Goal: Task Accomplishment & Management: Use online tool/utility

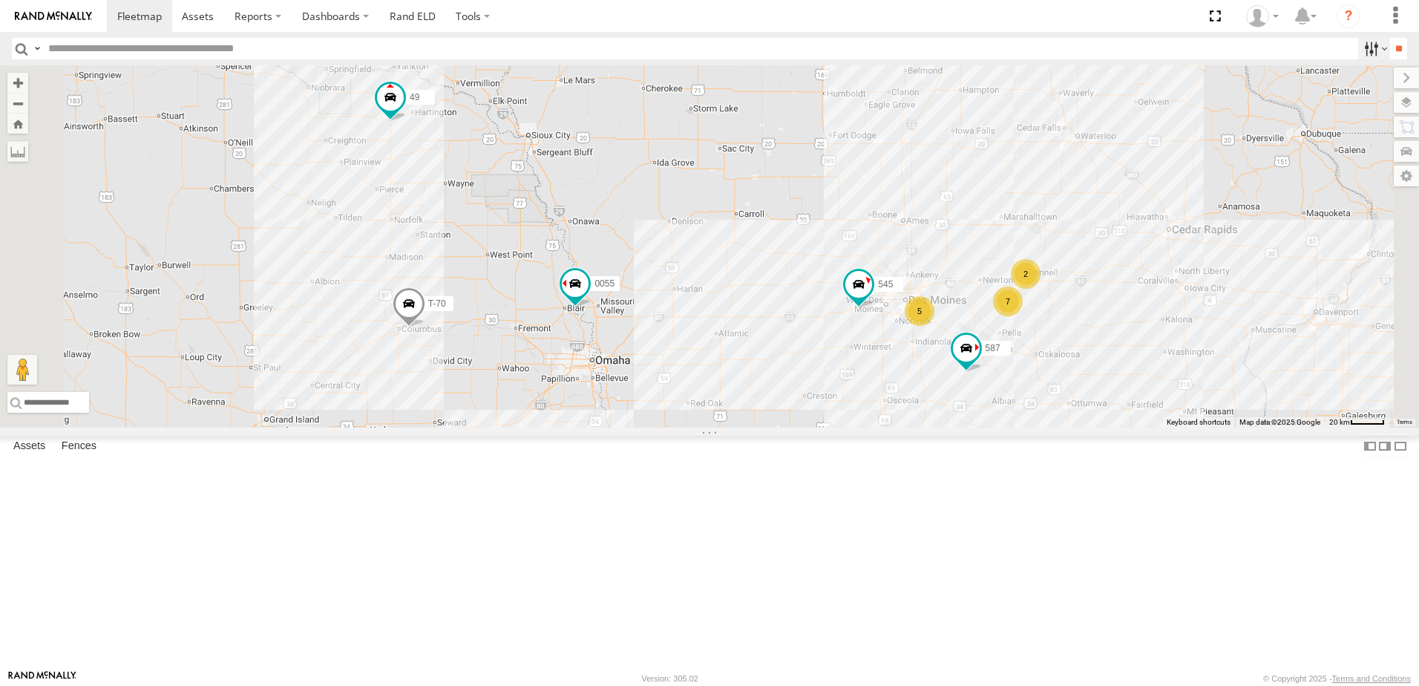
click at [1359, 45] on label at bounding box center [1375, 49] width 32 height 22
click at [0, 0] on span "Tractor" at bounding box center [0, 0] width 0 height 0
click at [1394, 42] on input "**" at bounding box center [1398, 49] width 17 height 22
click at [0, 0] on div "46" at bounding box center [0, 0] width 0 height 0
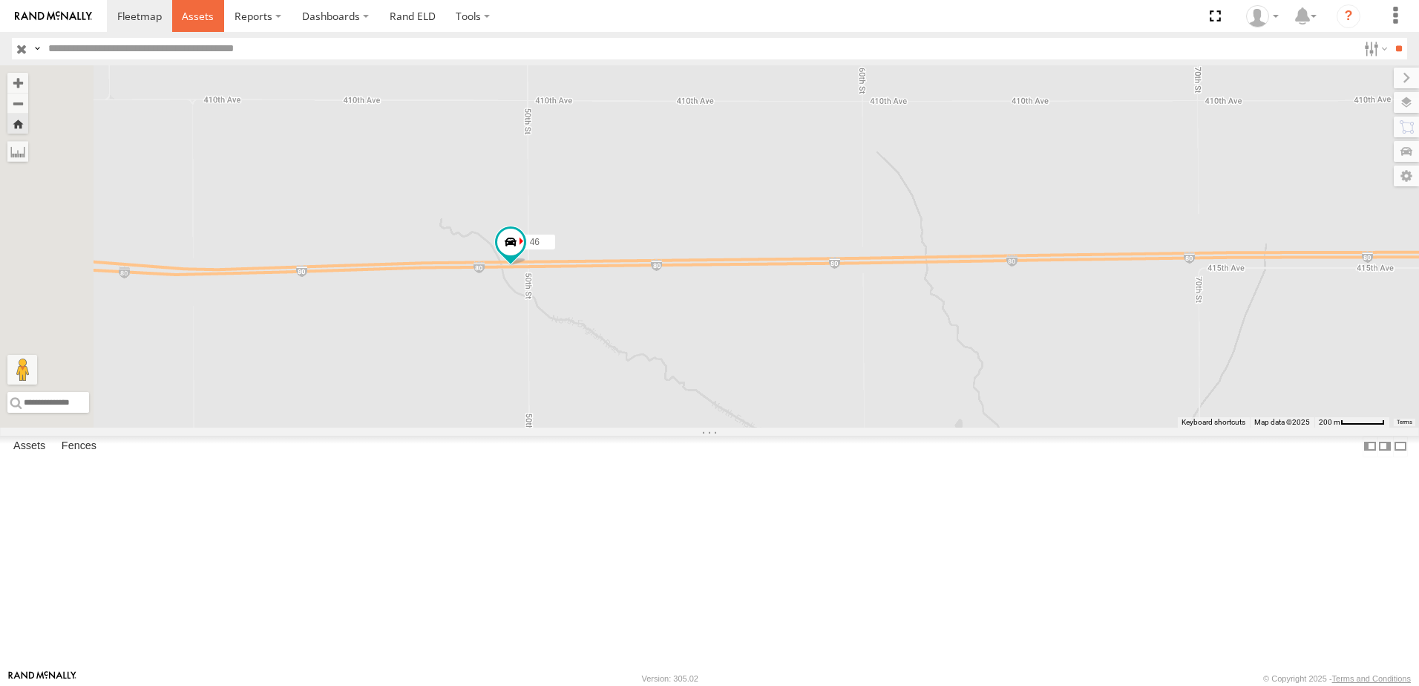
click at [189, 16] on span at bounding box center [198, 16] width 32 height 14
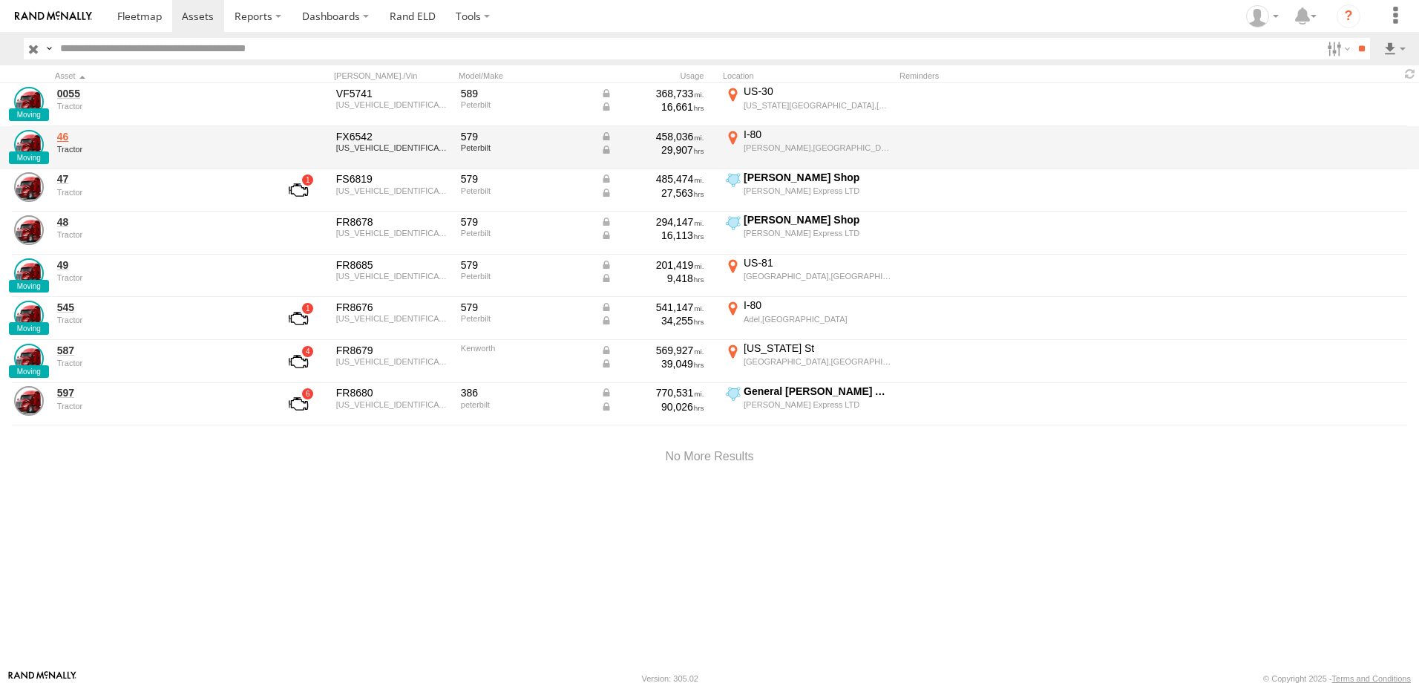
click at [65, 134] on link "46" at bounding box center [158, 136] width 203 height 13
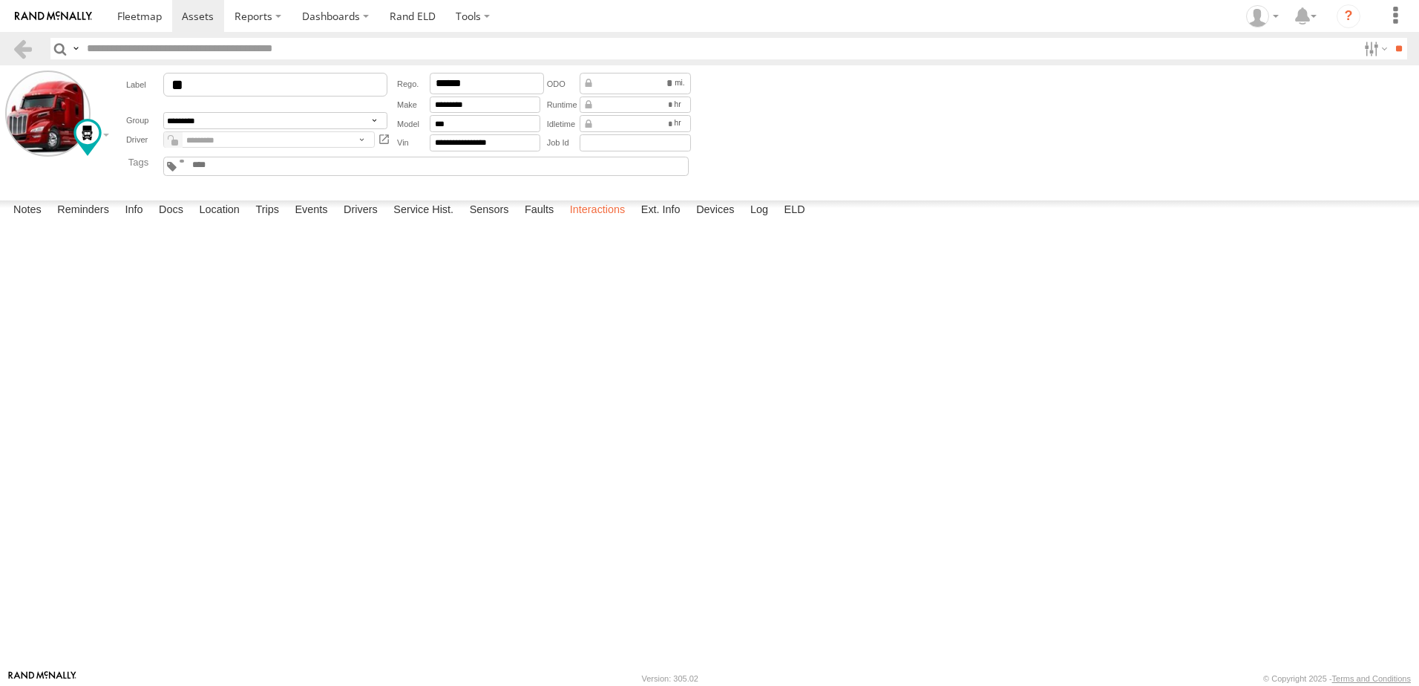
click at [607, 221] on label "Interactions" at bounding box center [598, 210] width 71 height 21
click at [25, 45] on link at bounding box center [23, 49] width 22 height 22
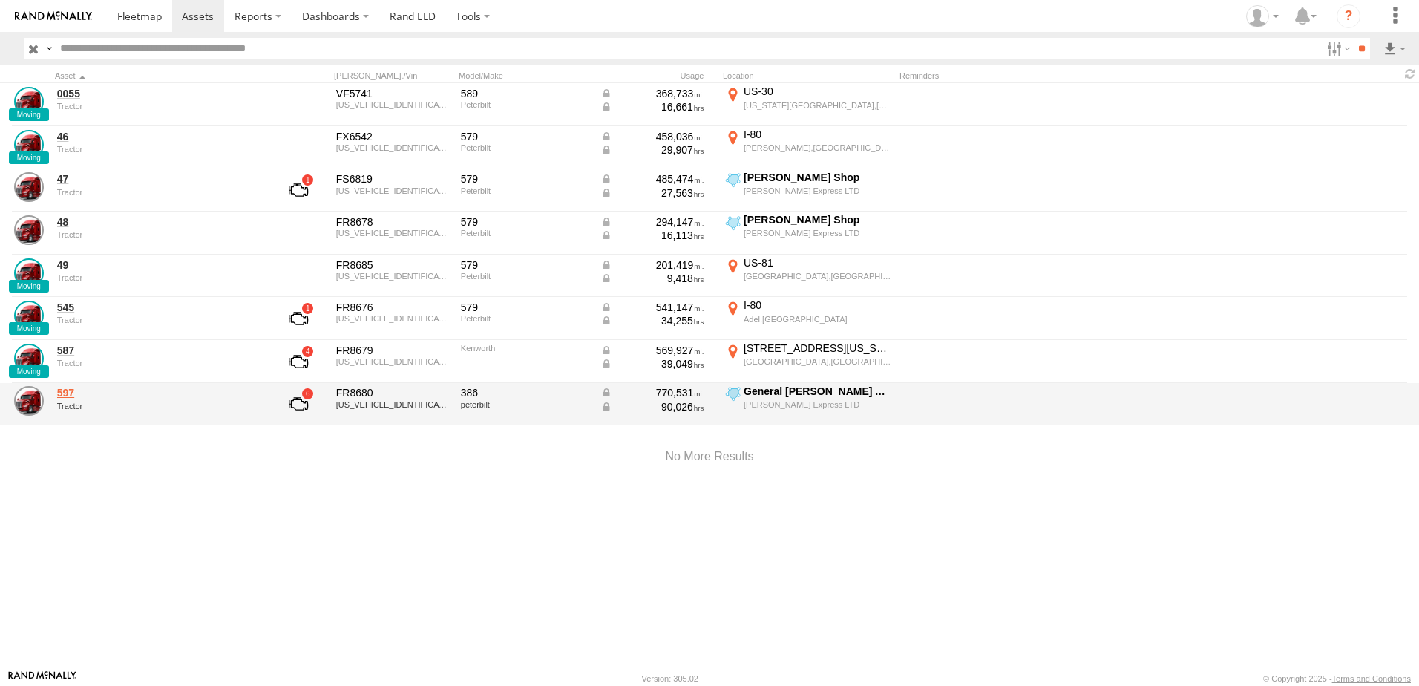
click at [67, 393] on link "597" at bounding box center [158, 392] width 203 height 13
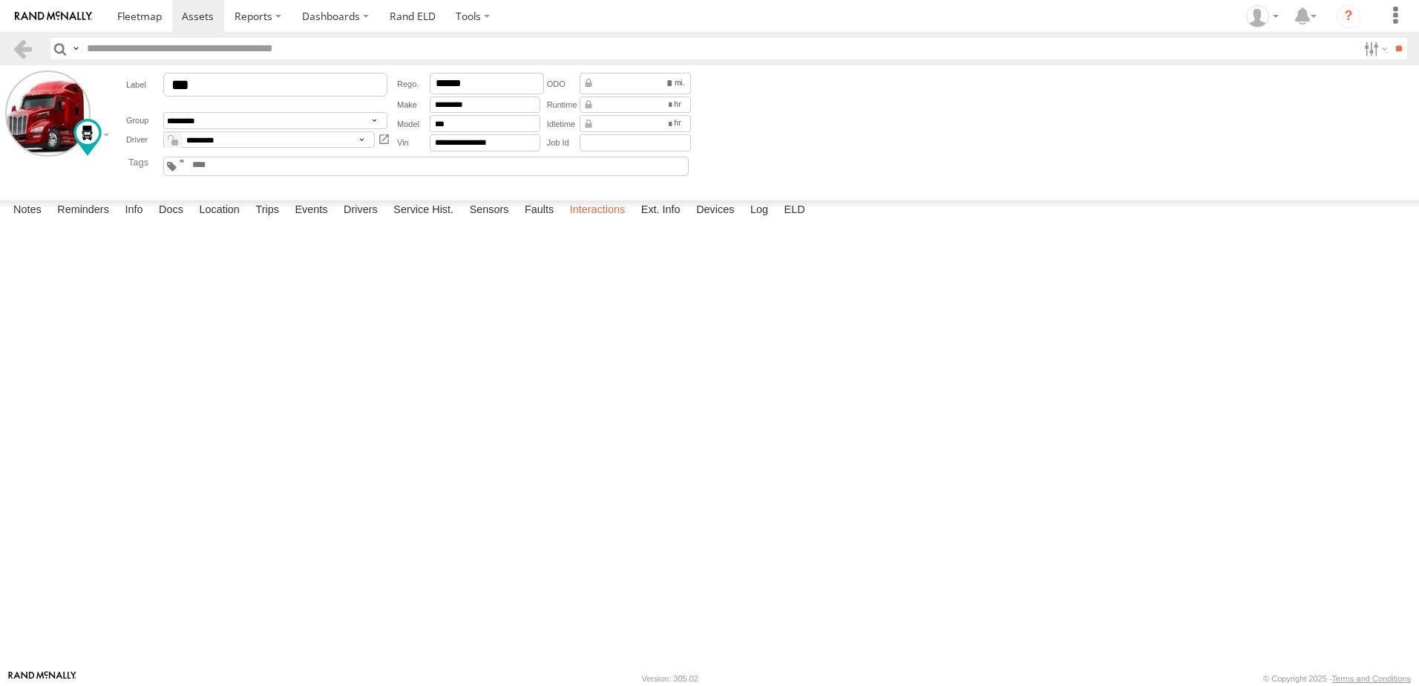
click at [607, 221] on label "Interactions" at bounding box center [598, 210] width 71 height 21
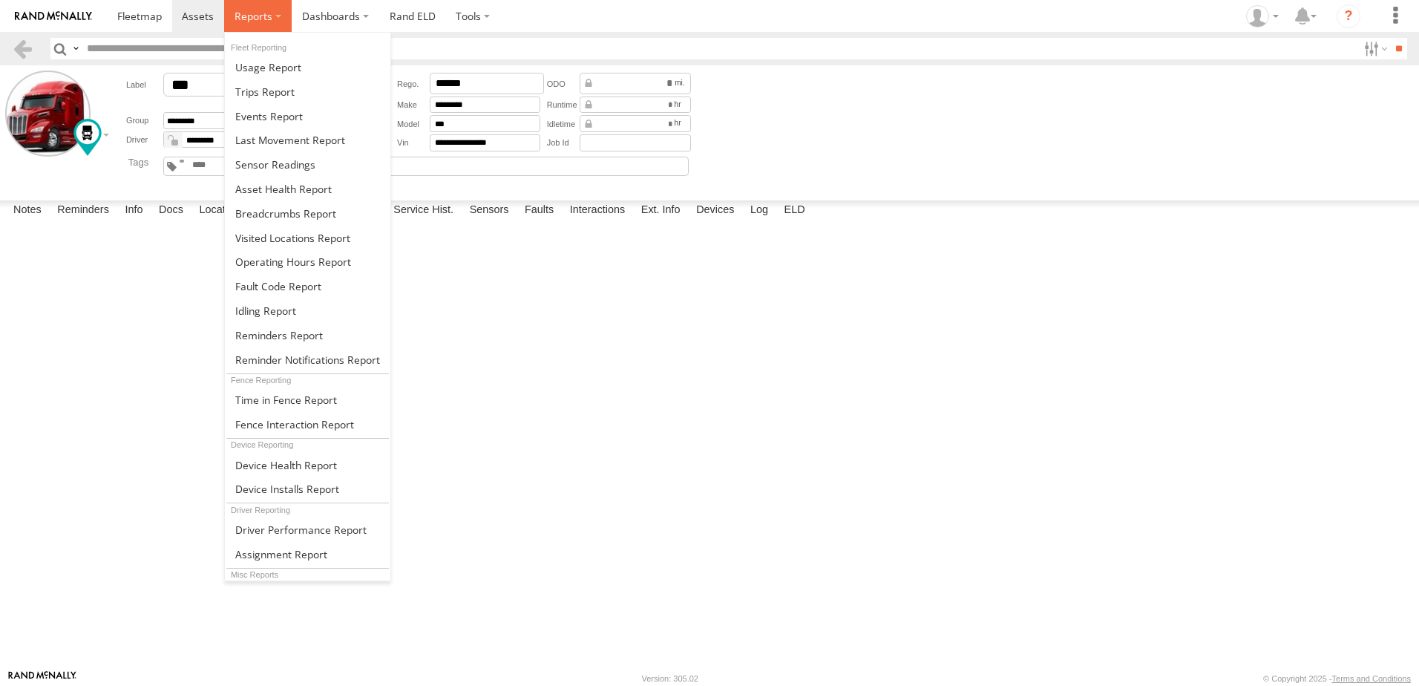
click at [263, 15] on span at bounding box center [254, 16] width 38 height 14
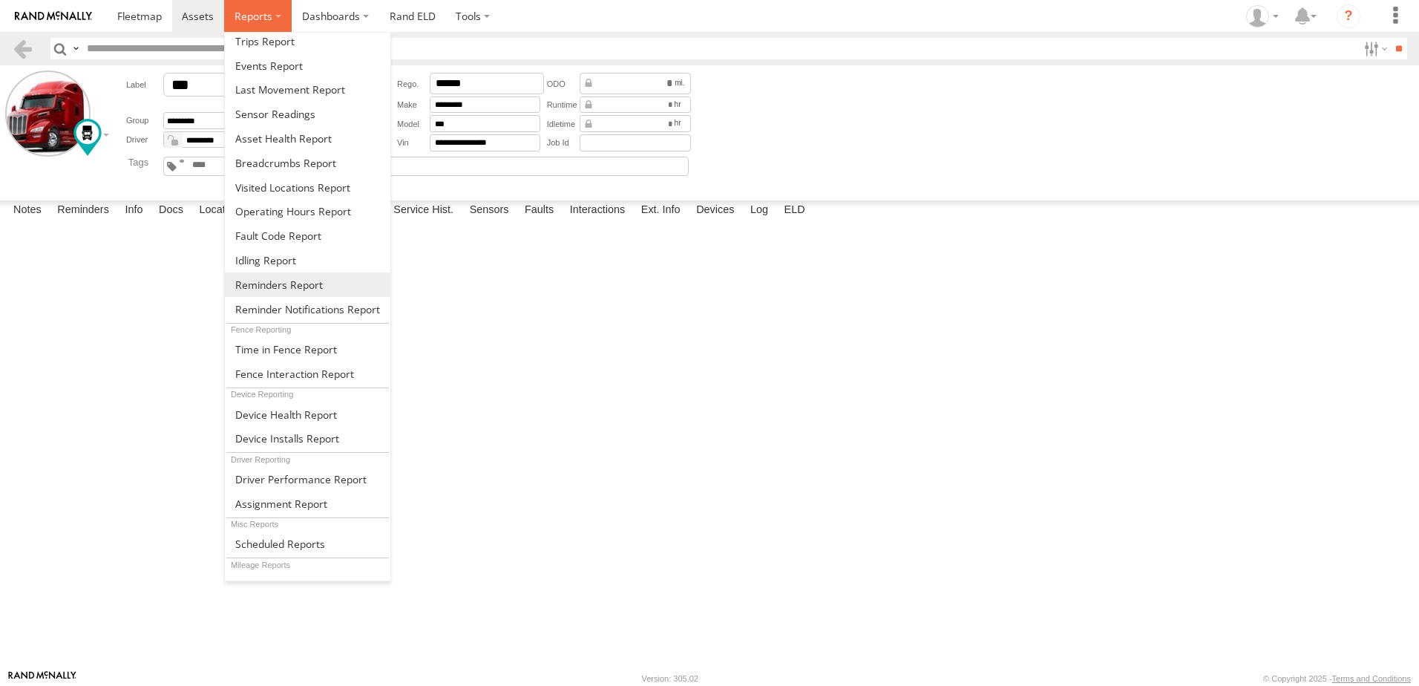
scroll to position [91, 0]
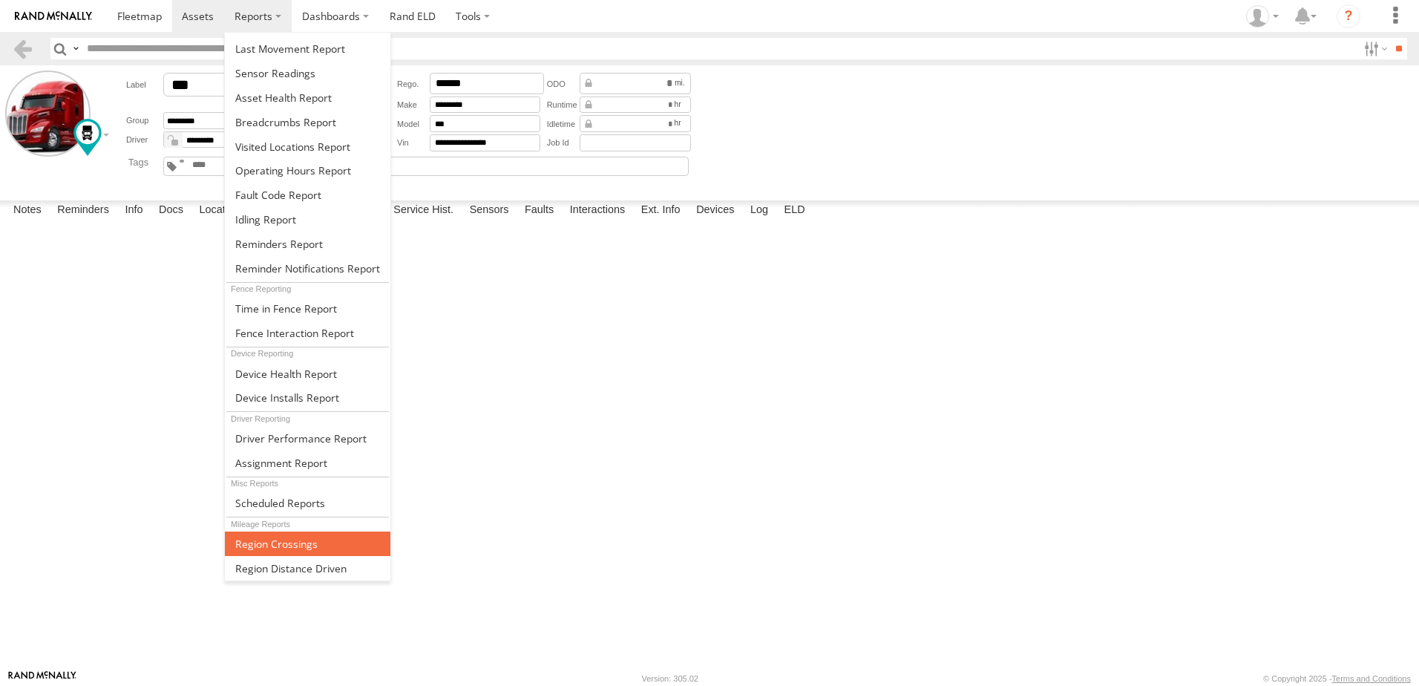
click at [297, 543] on span at bounding box center [276, 544] width 82 height 14
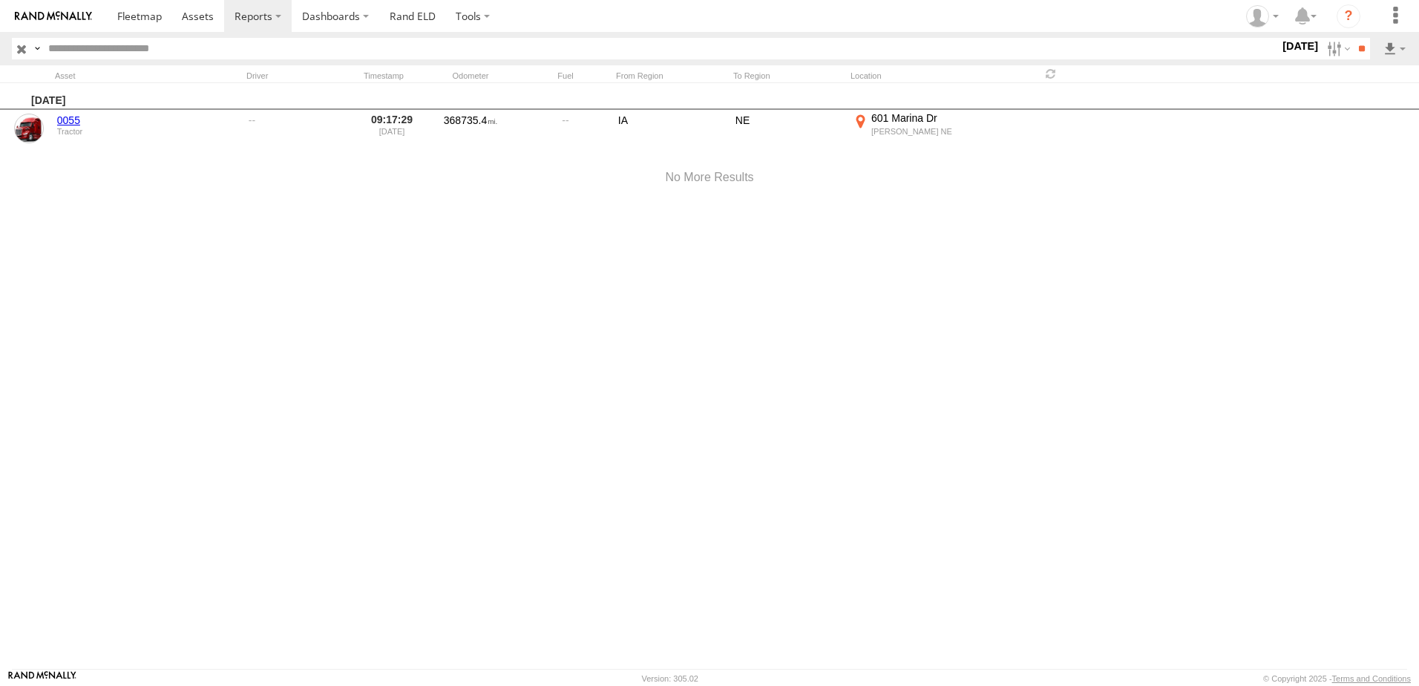
click at [1280, 44] on label "14 Aug 25" at bounding box center [1301, 46] width 42 height 16
click at [0, 0] on span "Last Month" at bounding box center [0, 0] width 0 height 0
click at [1362, 44] on input "**" at bounding box center [1361, 49] width 17 height 22
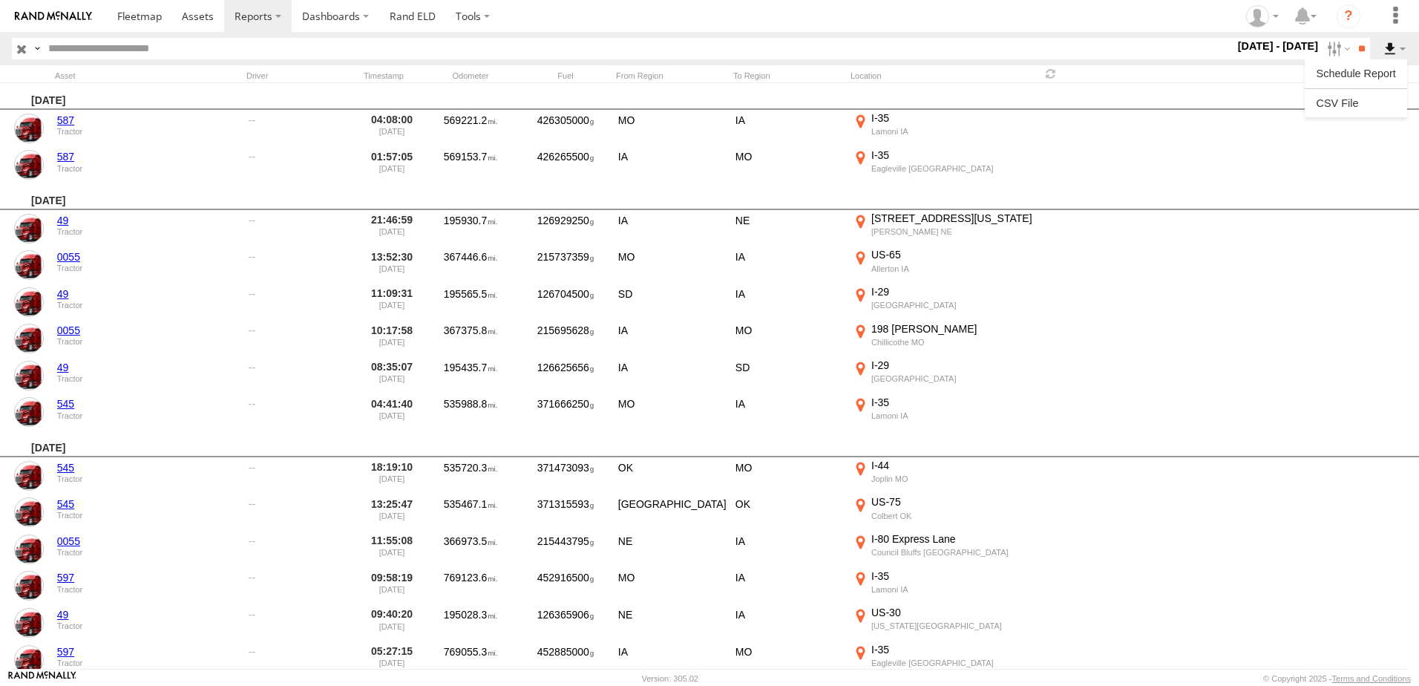
click at [1391, 42] on label at bounding box center [1394, 49] width 25 height 22
click at [1396, 14] on label at bounding box center [1395, 16] width 33 height 32
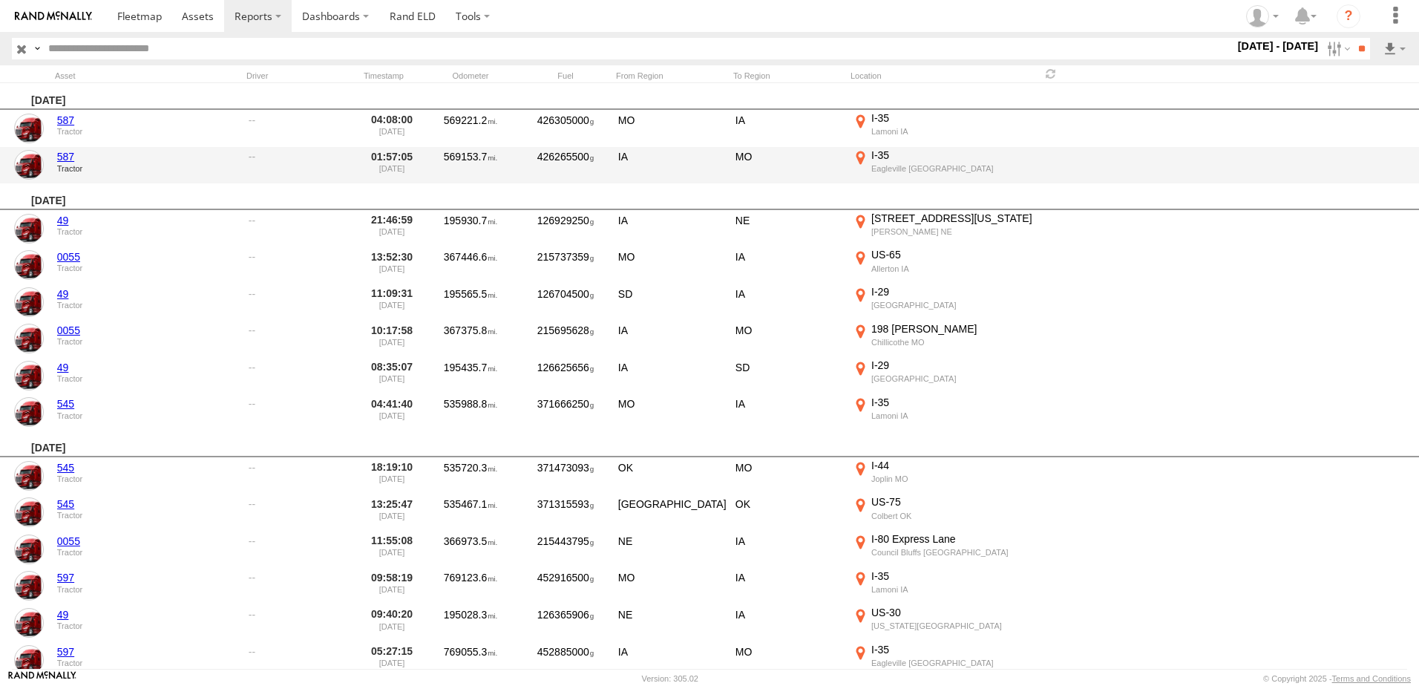
click at [1278, 163] on div "587 Tractor 01:57:05 07/31/2025 569153.7 426265500 IA MO I-35 Eagleville MO 40.…" at bounding box center [709, 165] width 1419 height 37
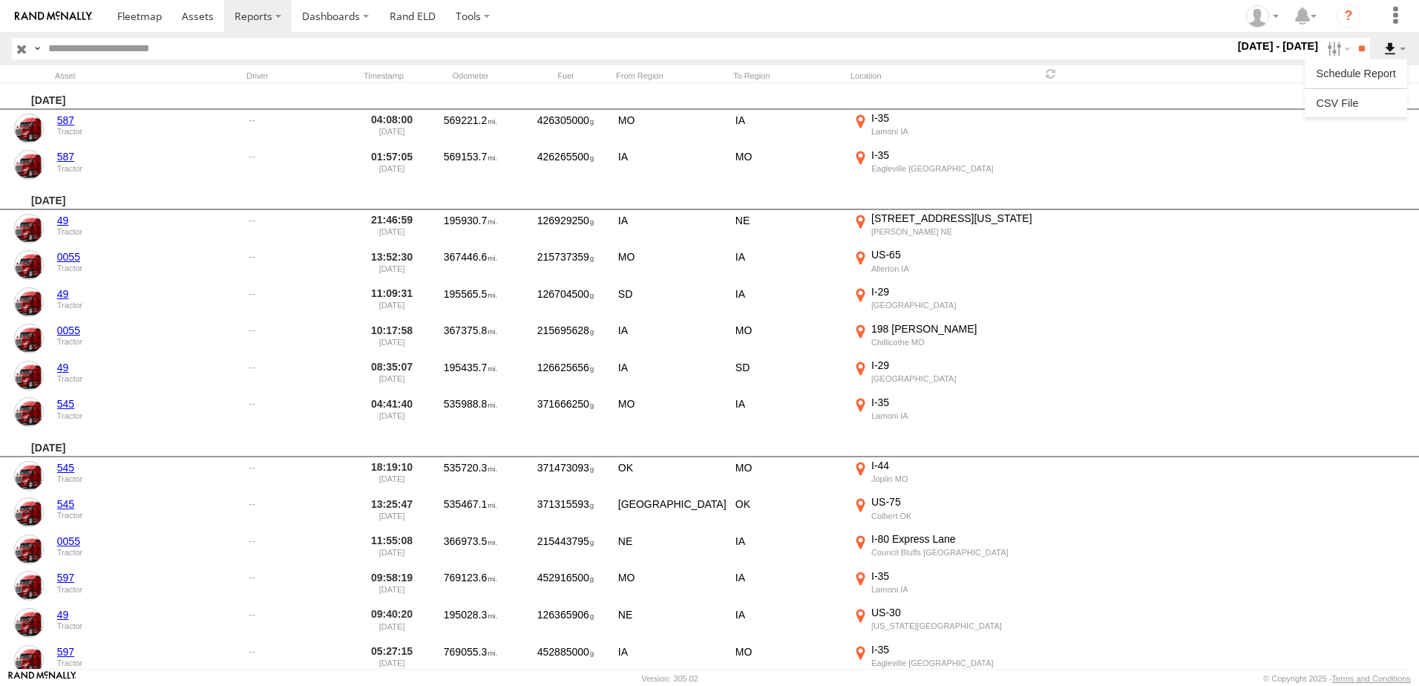
click at [1389, 45] on label at bounding box center [1394, 49] width 25 height 22
click at [1402, 46] on label at bounding box center [1394, 49] width 25 height 22
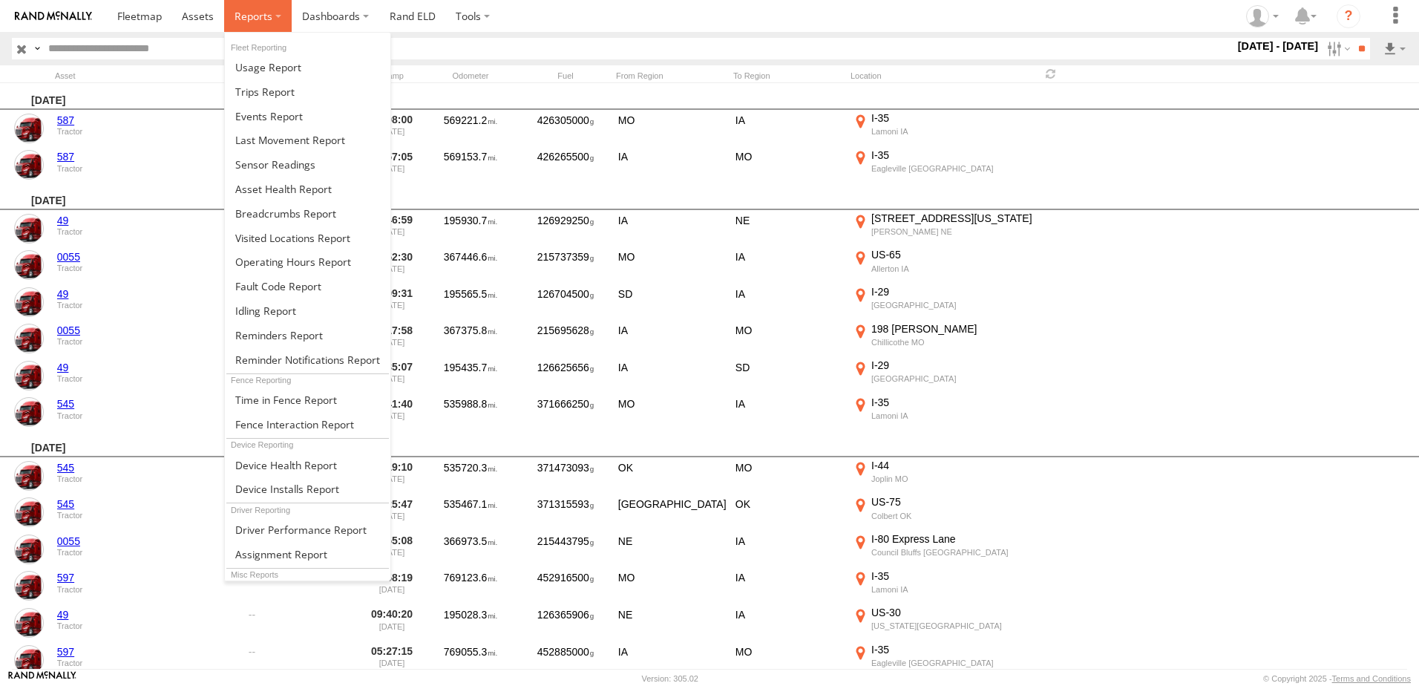
click at [258, 13] on span at bounding box center [254, 16] width 38 height 14
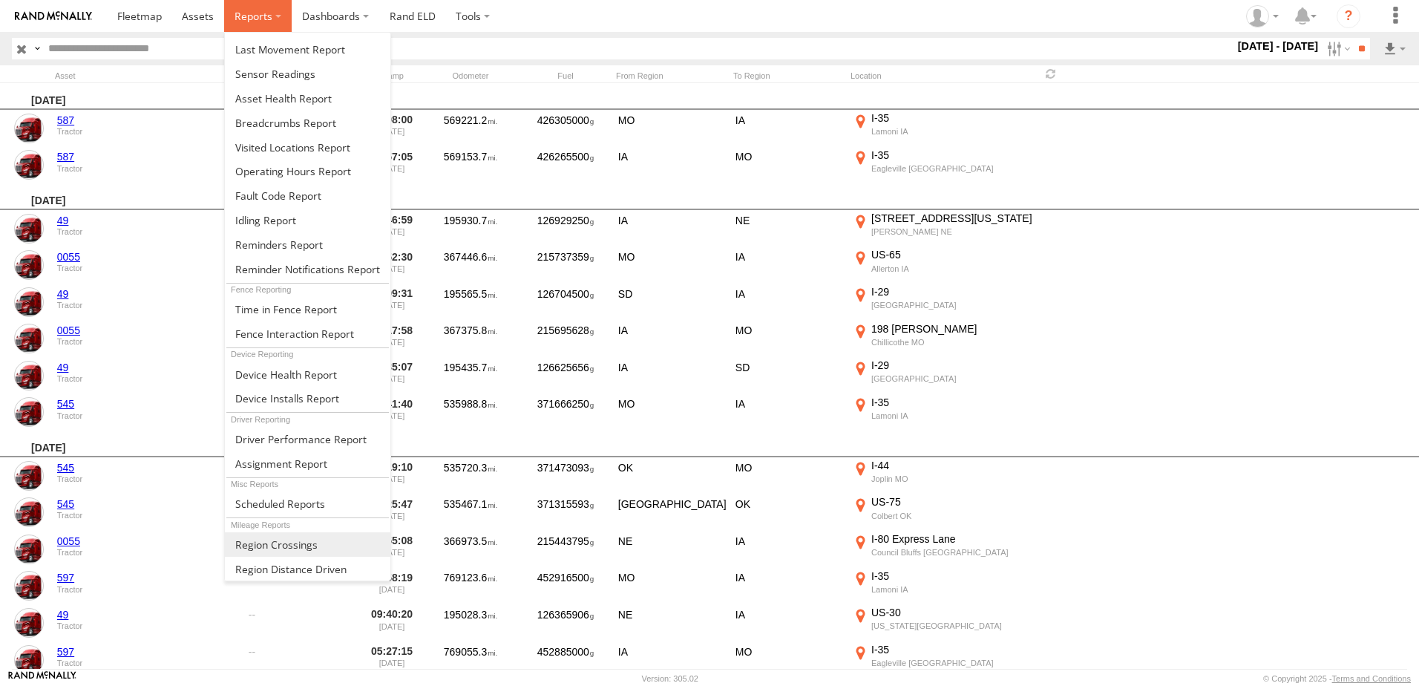
scroll to position [91, 0]
click at [275, 570] on span at bounding box center [290, 568] width 111 height 14
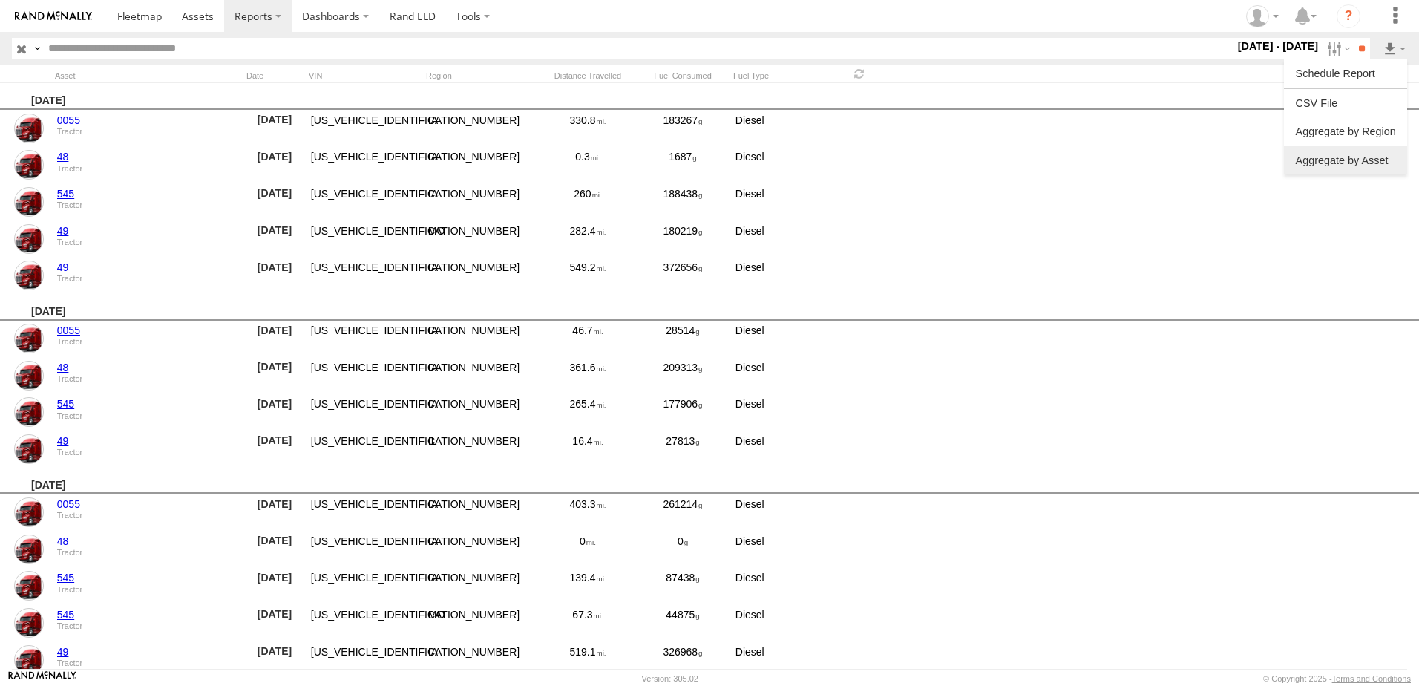
click at [1348, 160] on link at bounding box center [1345, 159] width 111 height 22
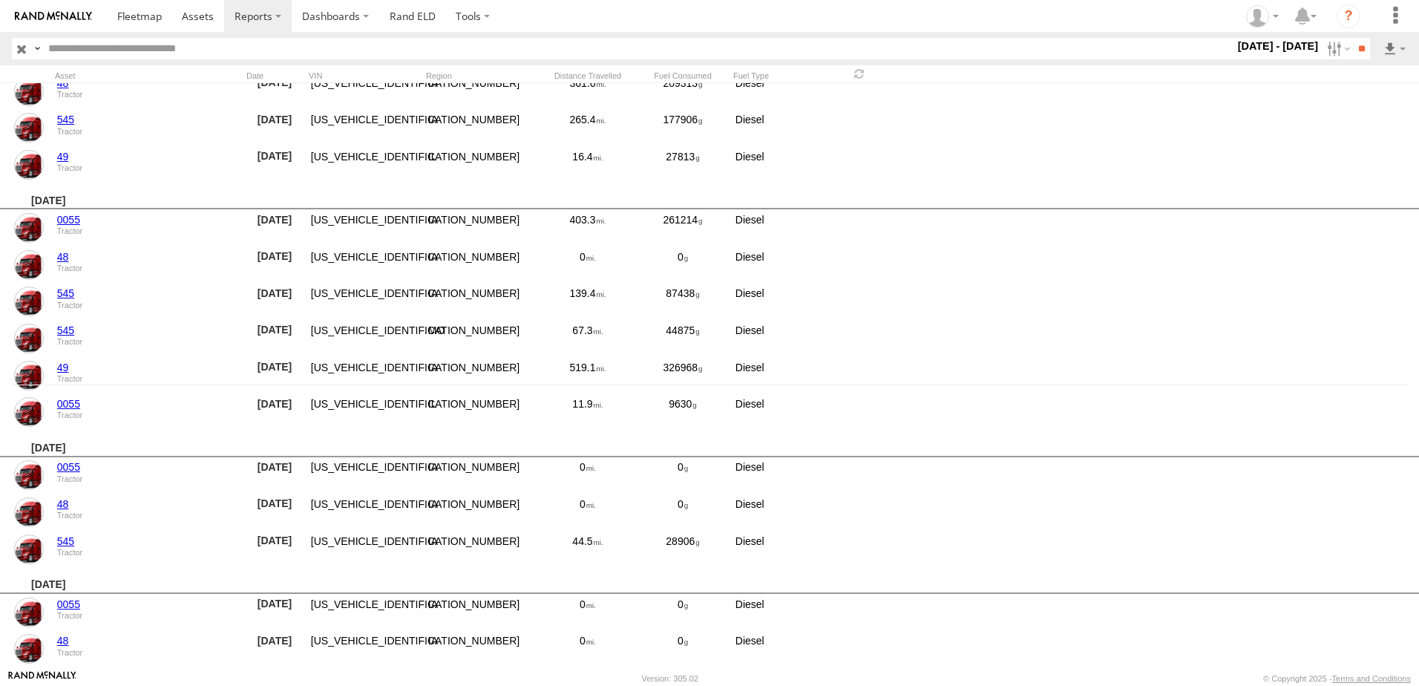
scroll to position [297, 0]
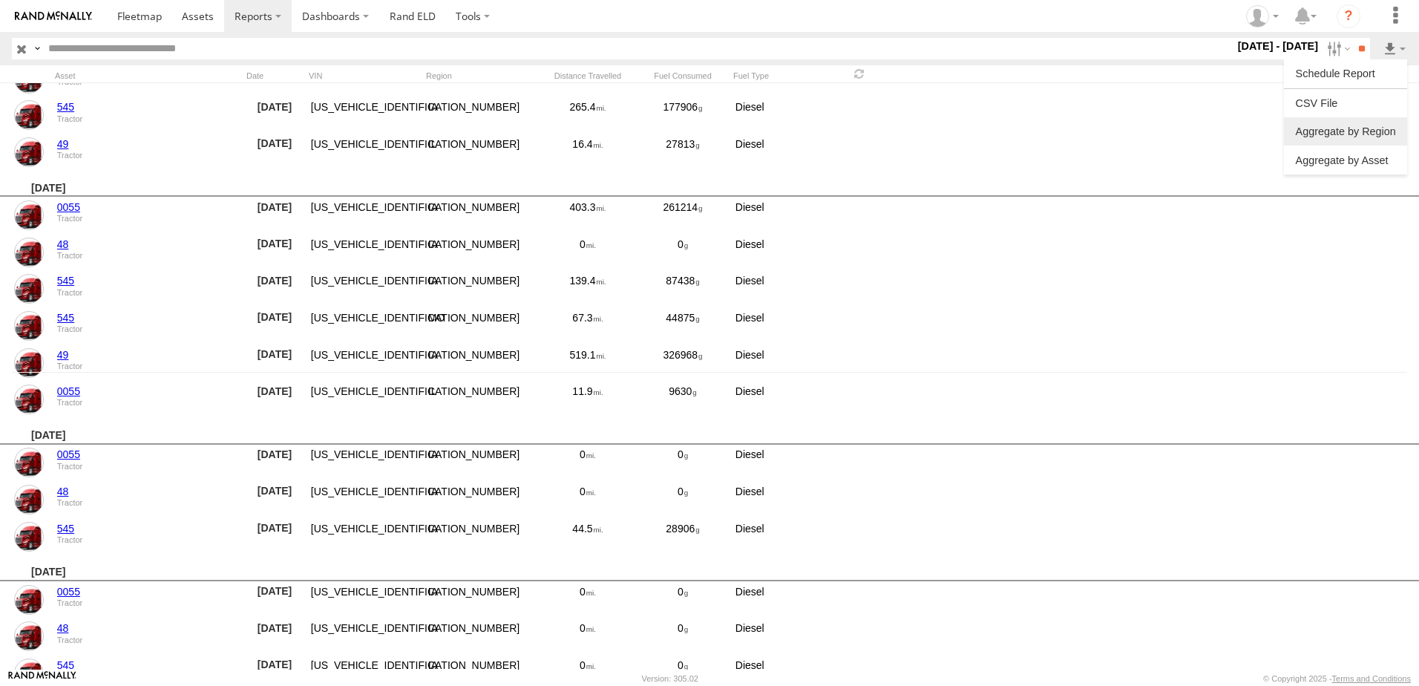
click at [1337, 131] on link at bounding box center [1345, 131] width 111 height 22
